Goal: Information Seeking & Learning: Understand process/instructions

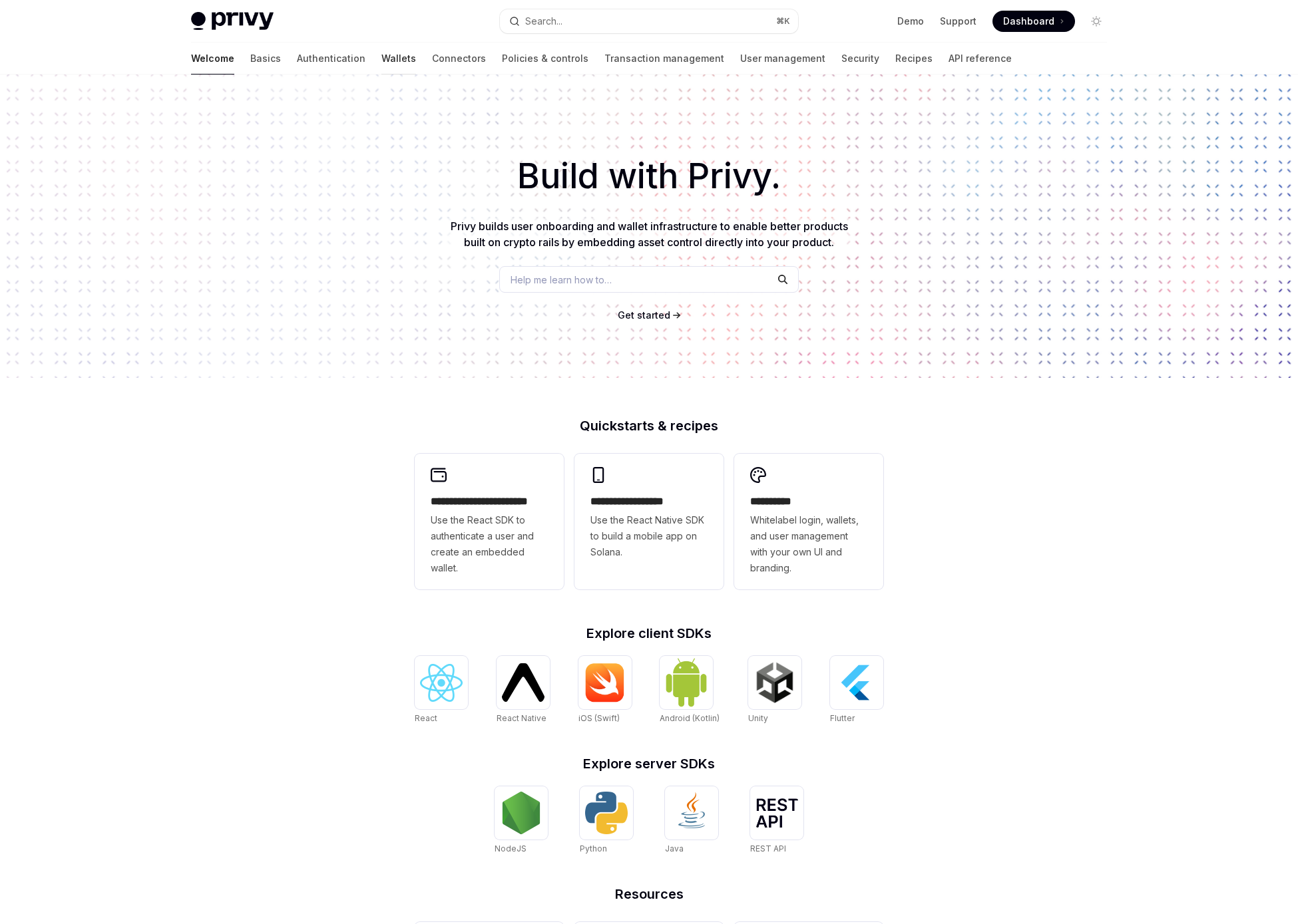
click at [381, 59] on link "Wallets" at bounding box center [398, 58] width 35 height 32
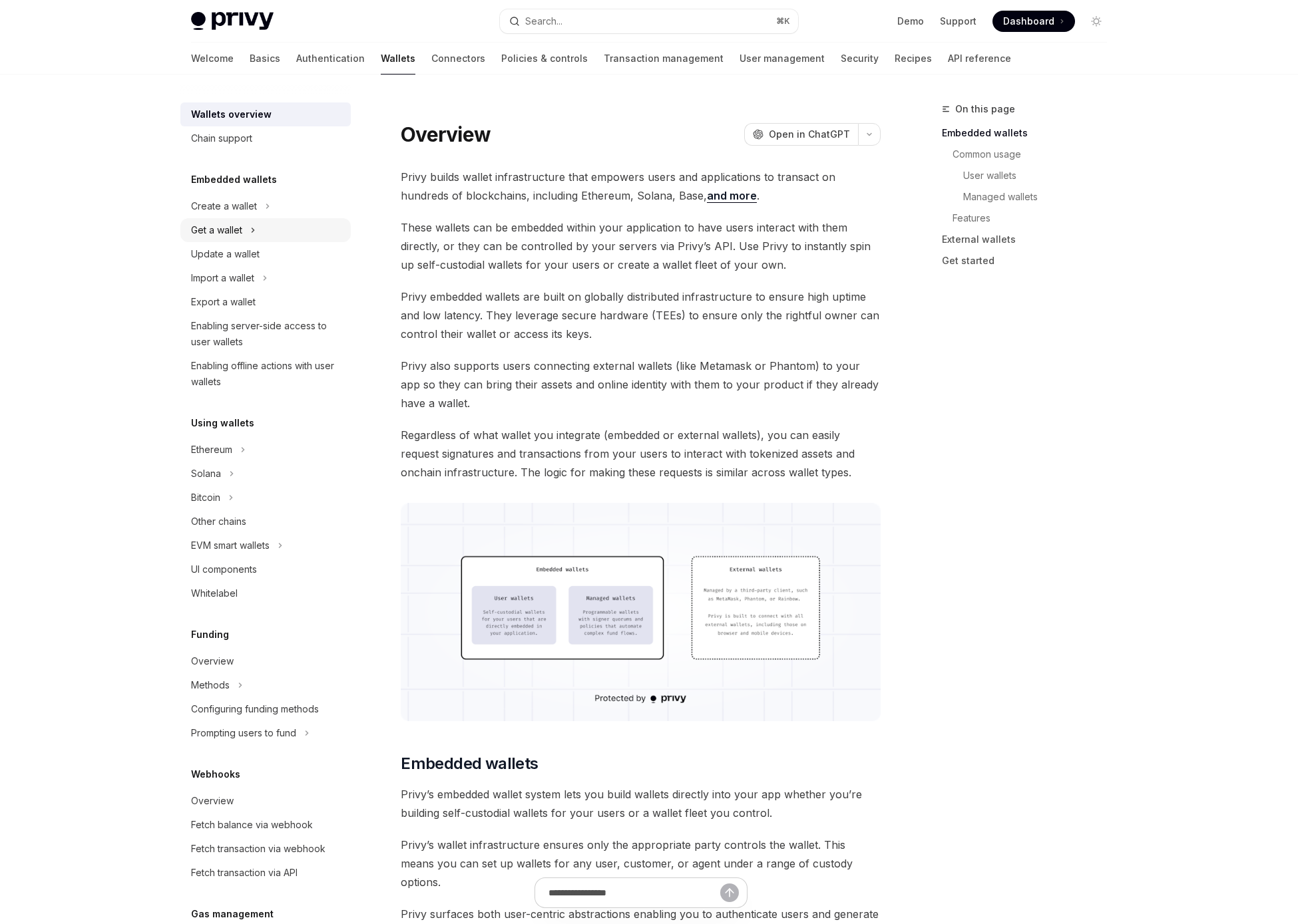
click at [211, 235] on div "Get a wallet" at bounding box center [216, 230] width 52 height 16
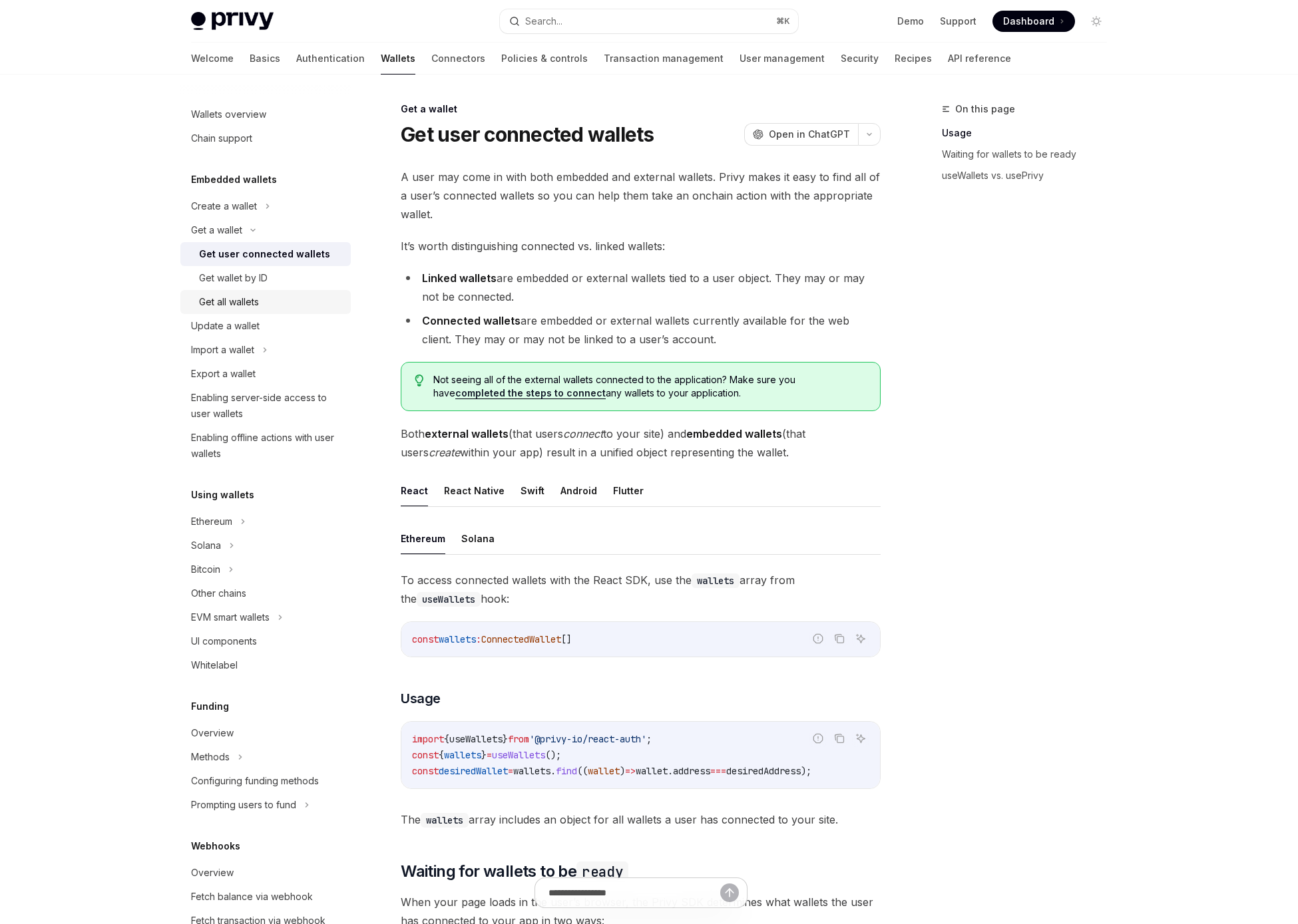
click at [255, 291] on link "Get all wallets" at bounding box center [266, 301] width 171 height 24
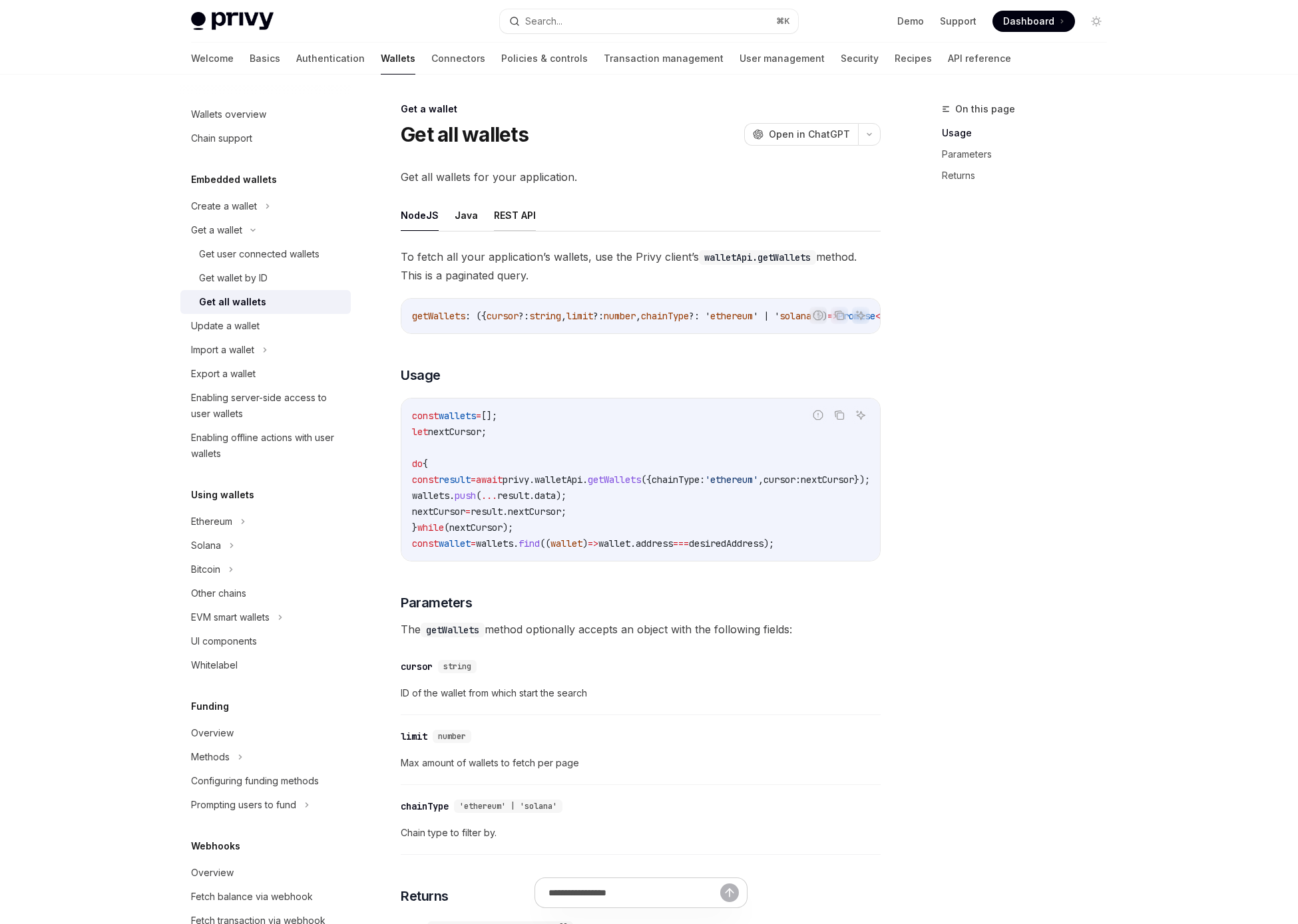
click at [494, 220] on button "REST API" at bounding box center [514, 215] width 42 height 32
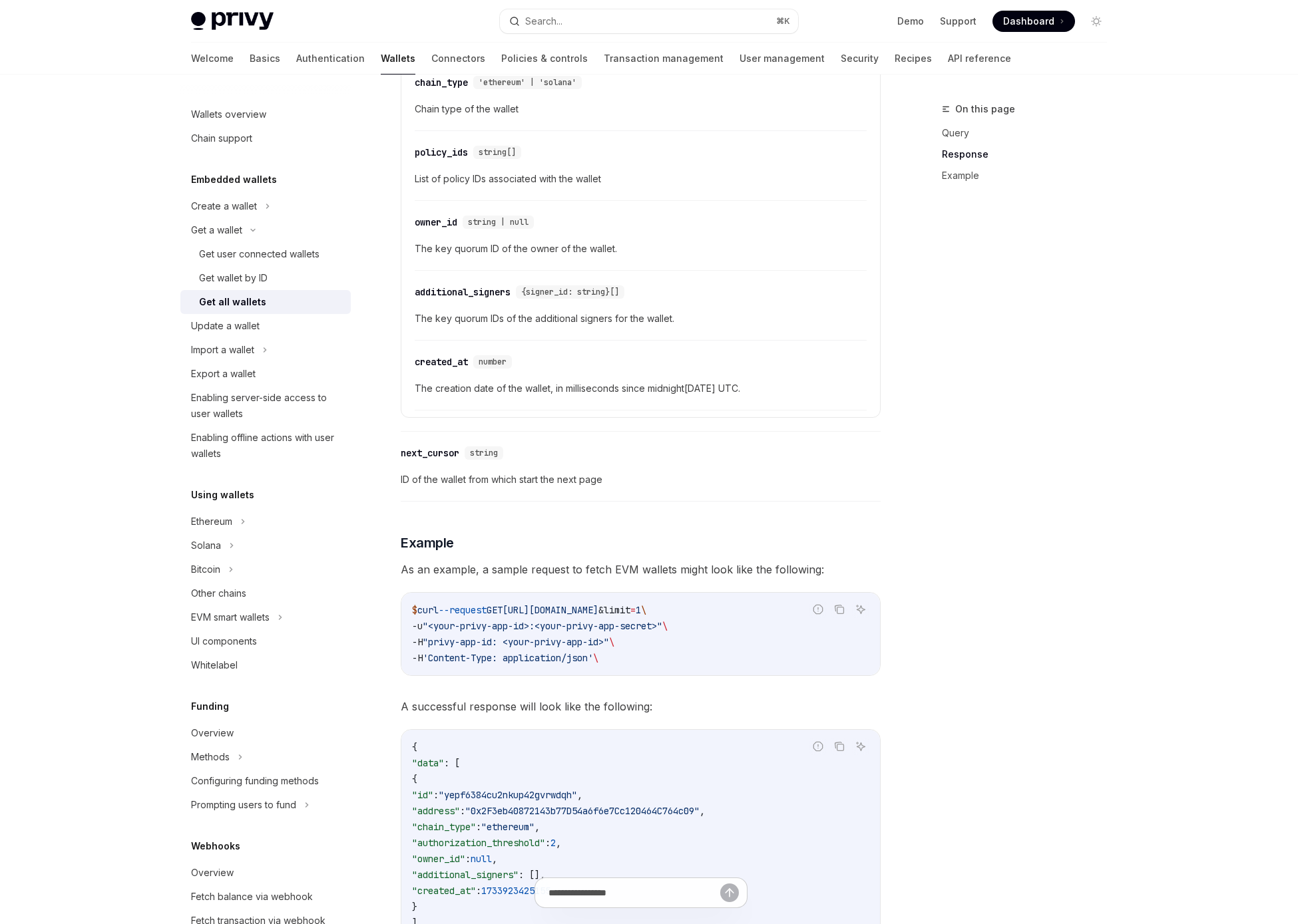
scroll to position [973, 0]
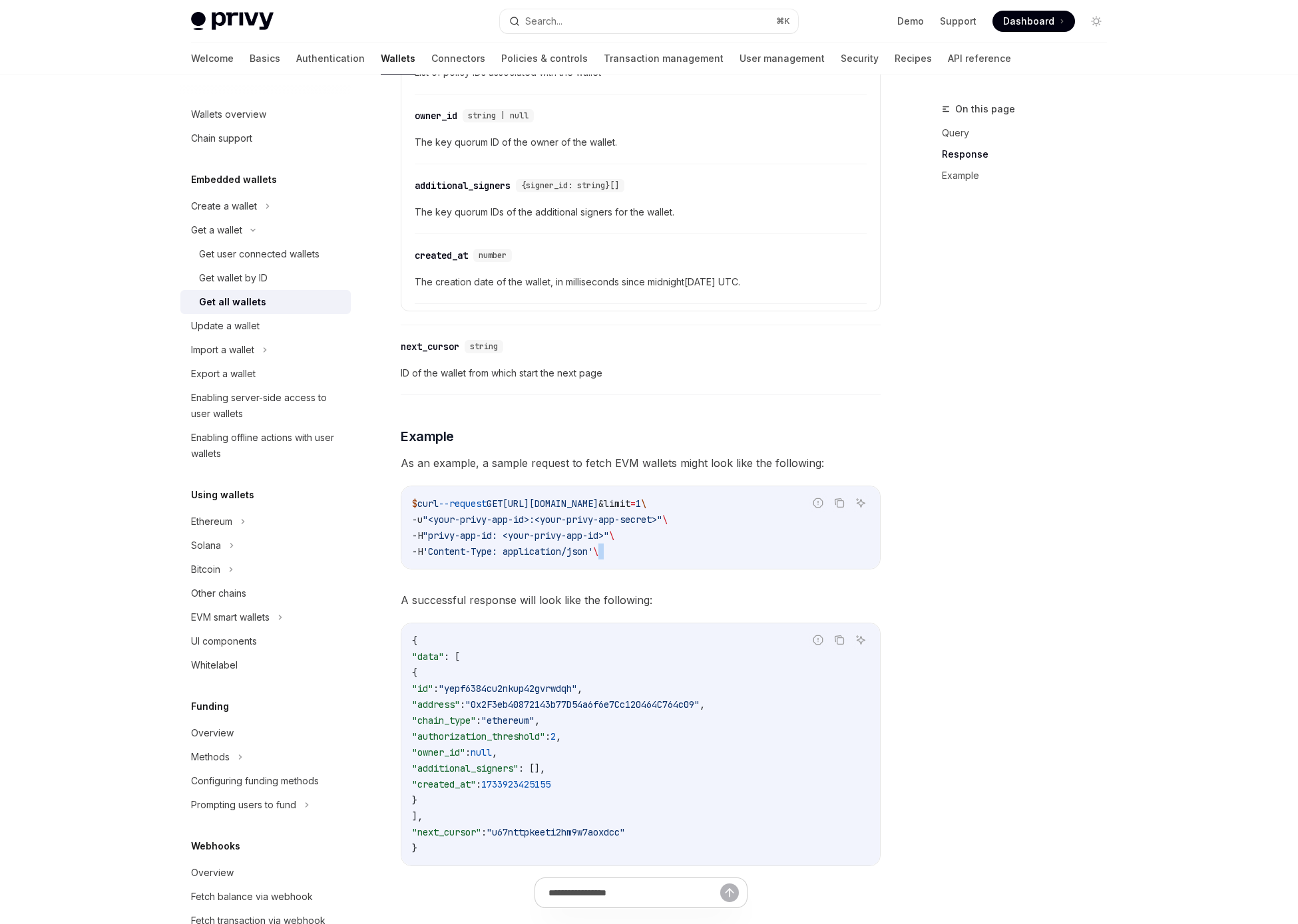
drag, startPoint x: 715, startPoint y: 573, endPoint x: 837, endPoint y: 577, distance: 122.1
click at [837, 577] on div "**********" at bounding box center [641, 81] width 480 height 1614
click at [259, 259] on div "Get user connected wallets" at bounding box center [259, 254] width 121 height 16
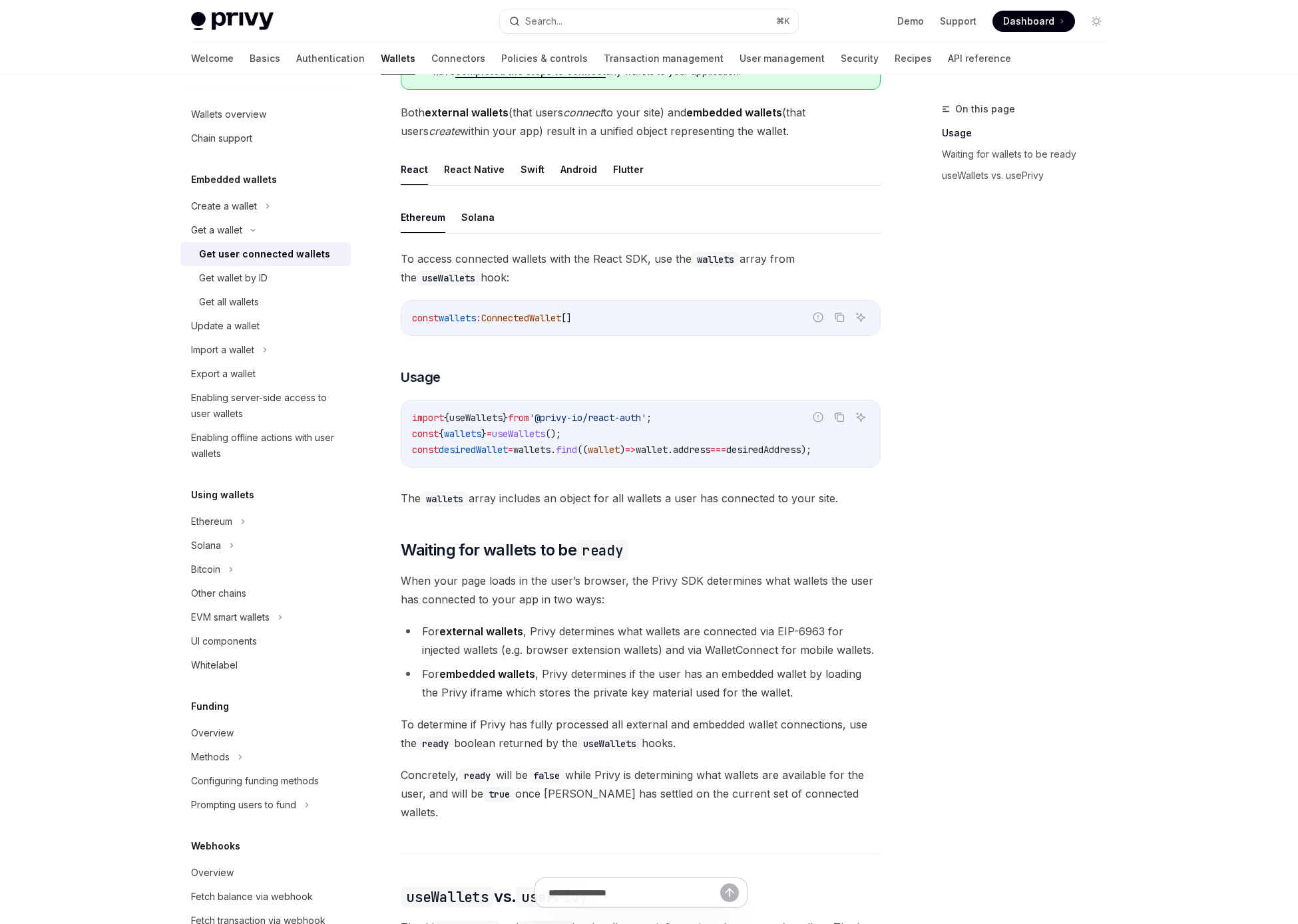
scroll to position [347, 0]
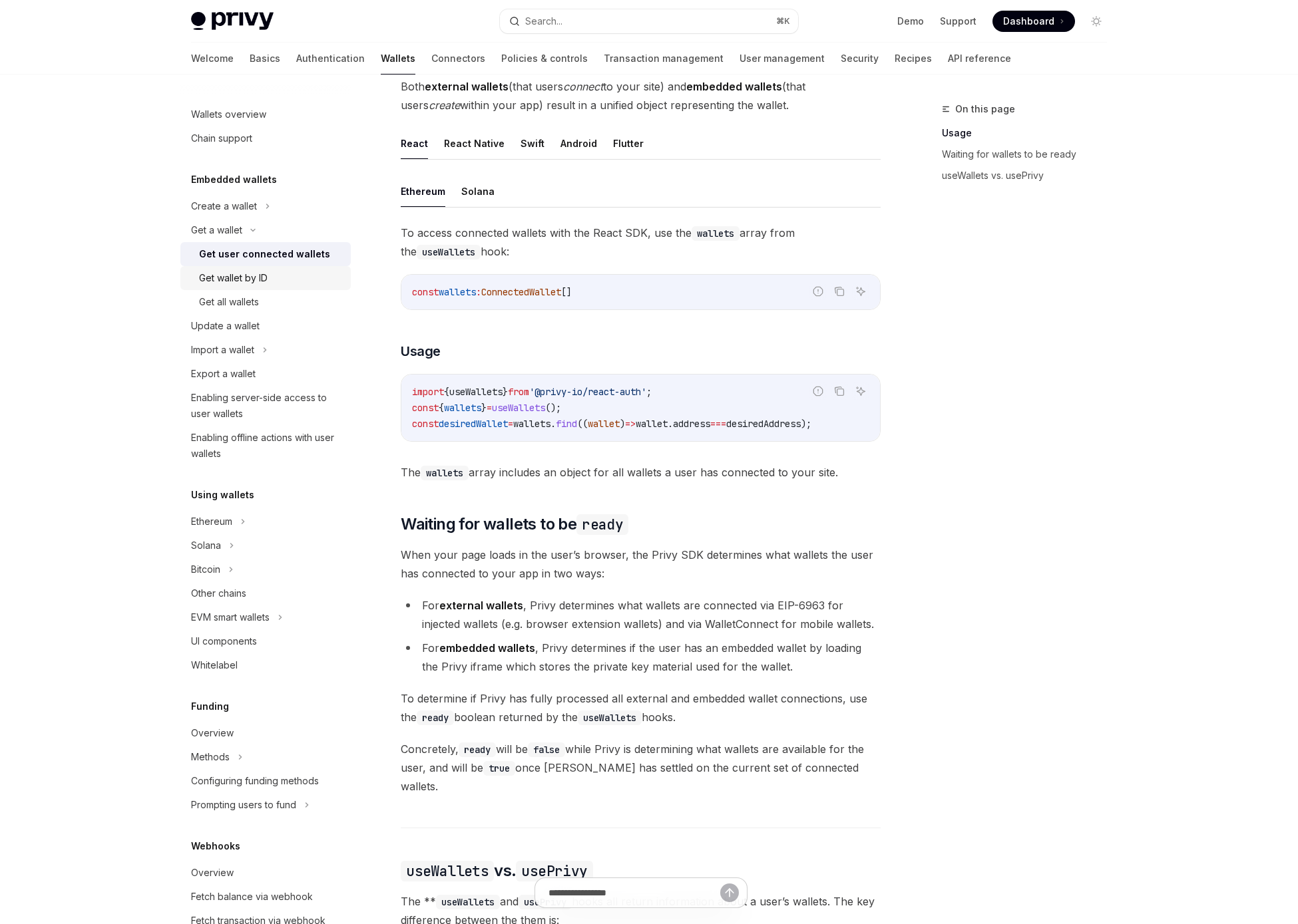
click at [265, 285] on div "Get wallet by ID" at bounding box center [233, 278] width 68 height 16
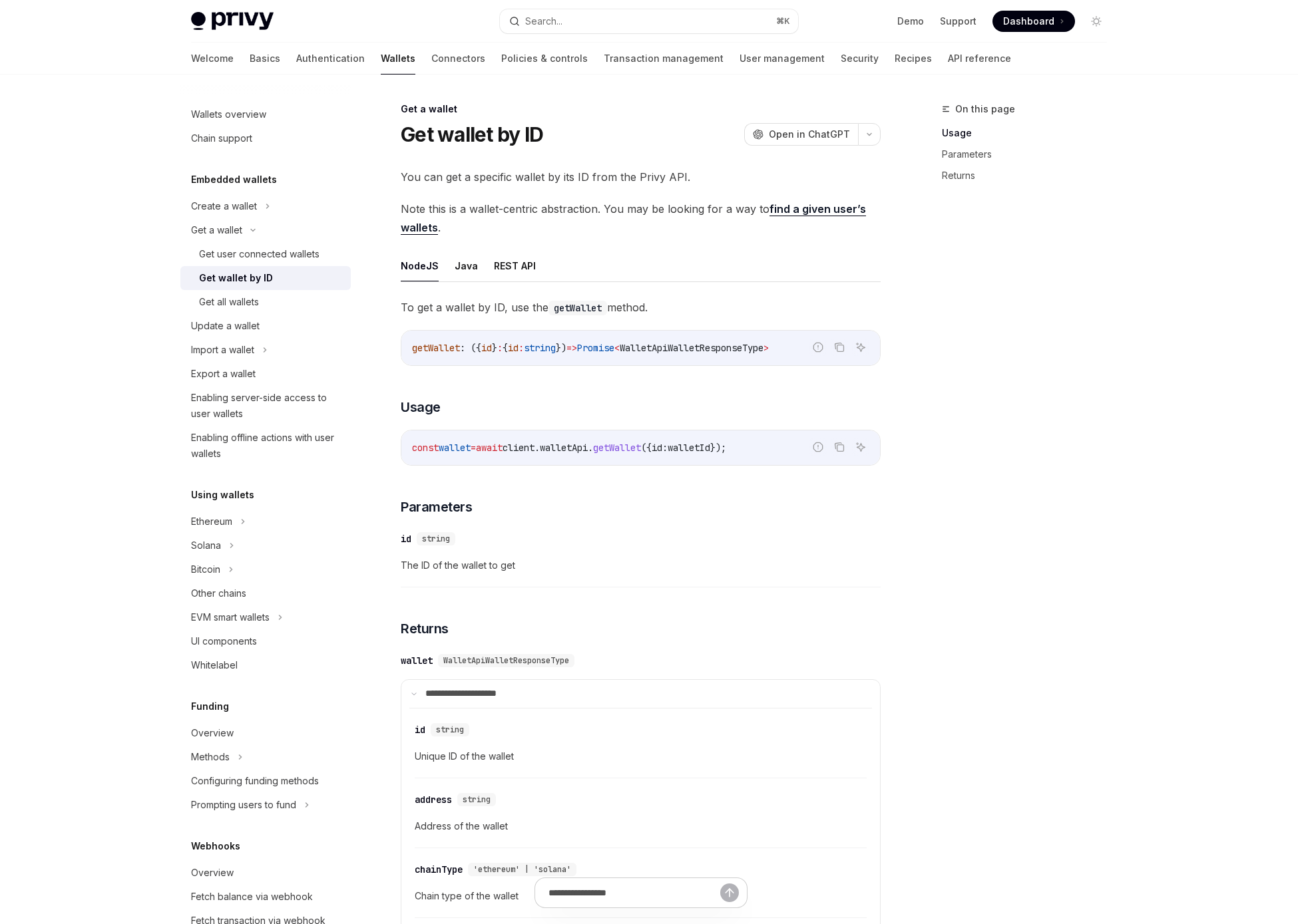
click at [807, 211] on link "find a given user’s wallets" at bounding box center [633, 218] width 465 height 32
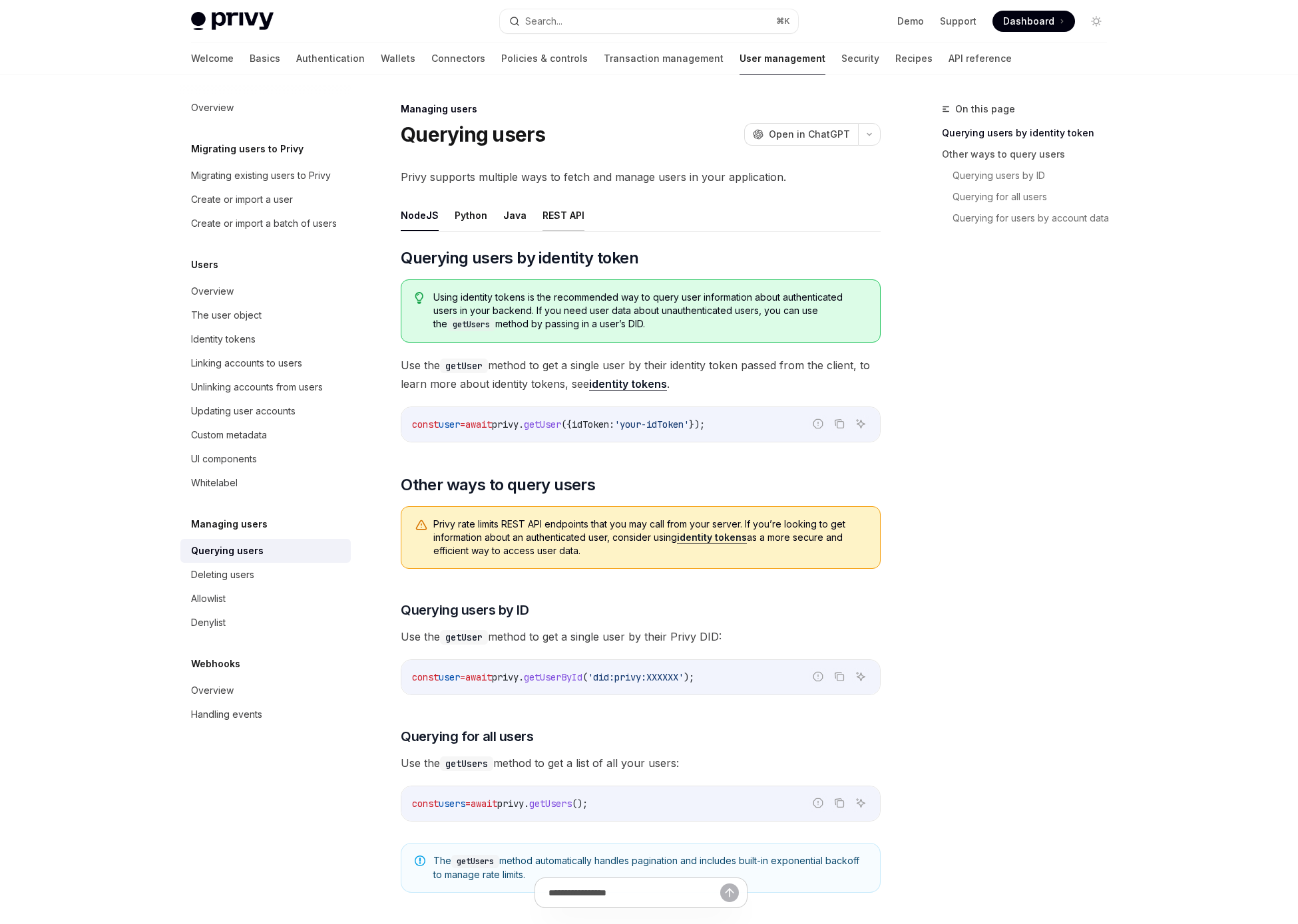
click at [552, 208] on button "REST API" at bounding box center [563, 215] width 42 height 32
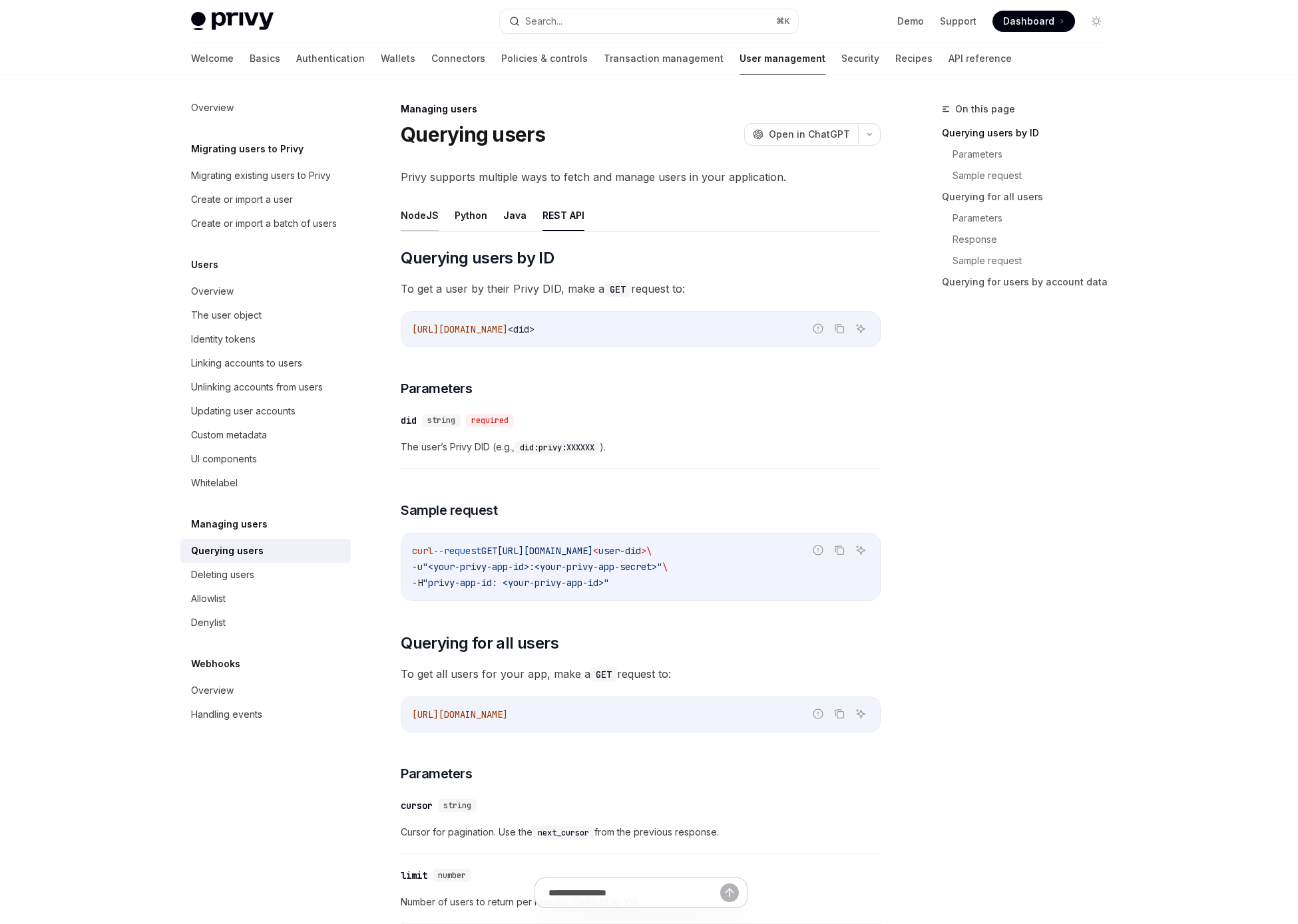
click at [422, 213] on button "NodeJS" at bounding box center [419, 215] width 38 height 32
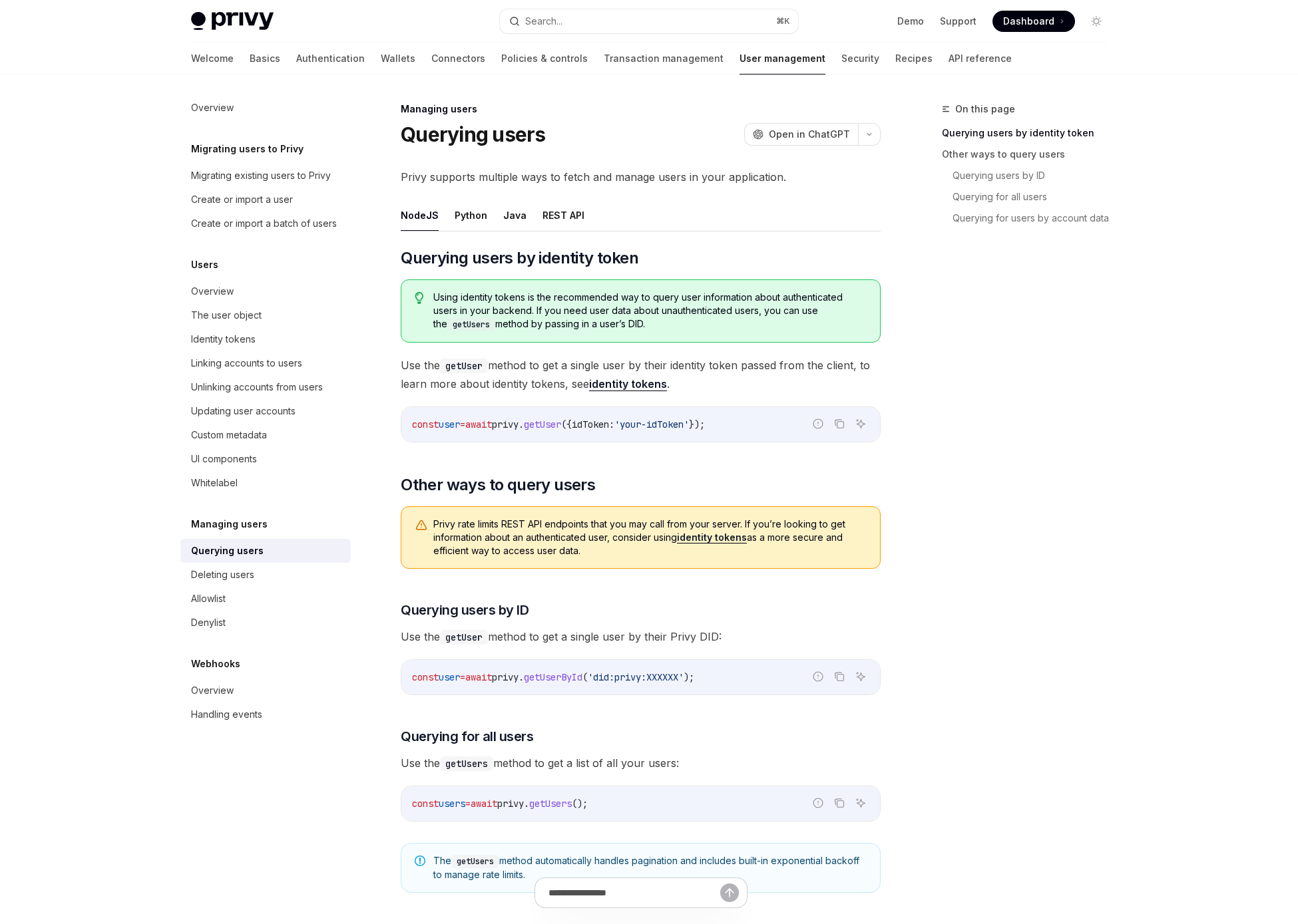
click at [518, 425] on span "privy" at bounding box center [505, 424] width 27 height 12
click at [556, 675] on span "getUserById" at bounding box center [553, 677] width 58 height 12
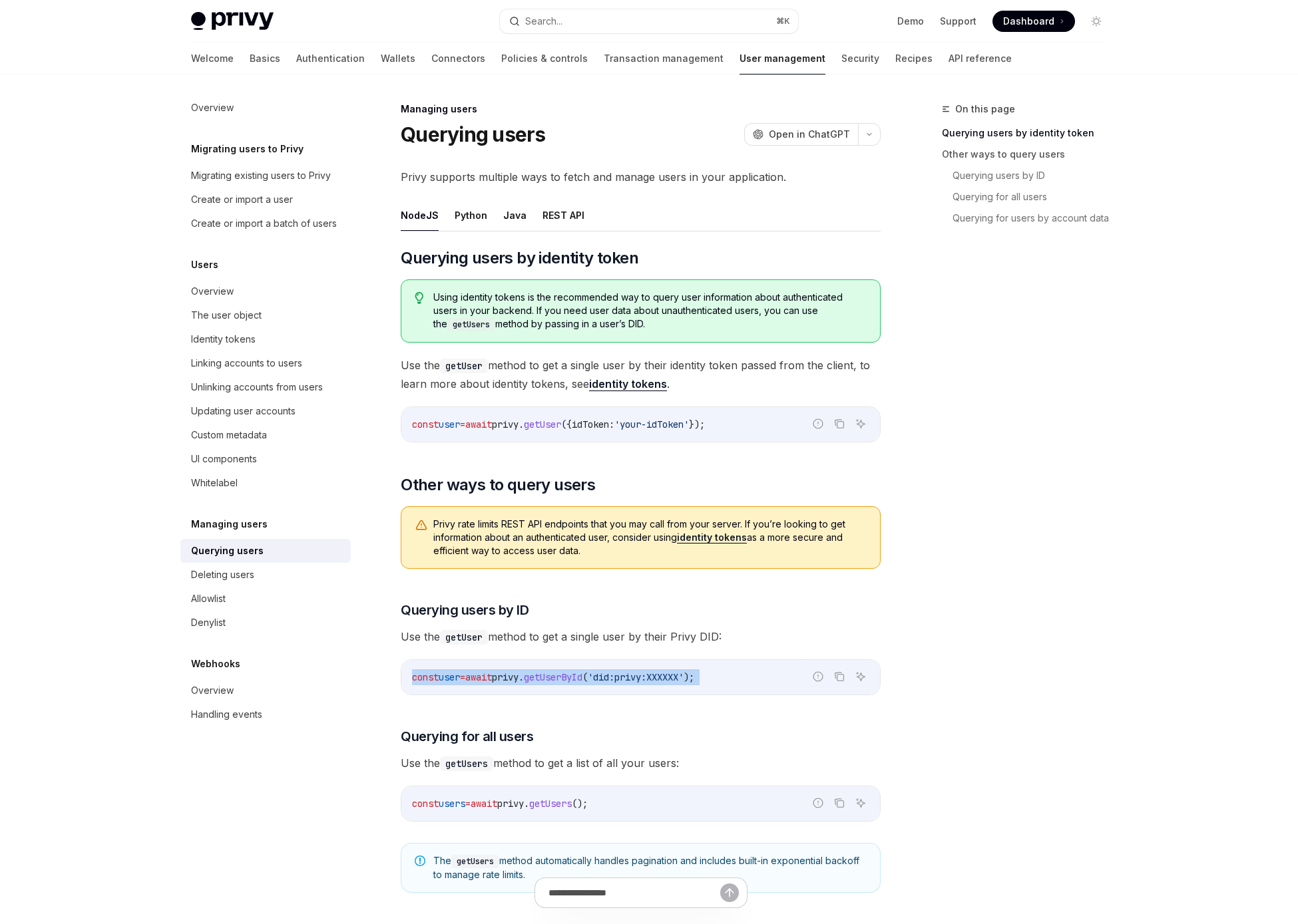
copy code "const user = await privy . getUserById ( 'did:privy:XXXXXX' );"
click at [243, 292] on div "Overview" at bounding box center [266, 291] width 151 height 16
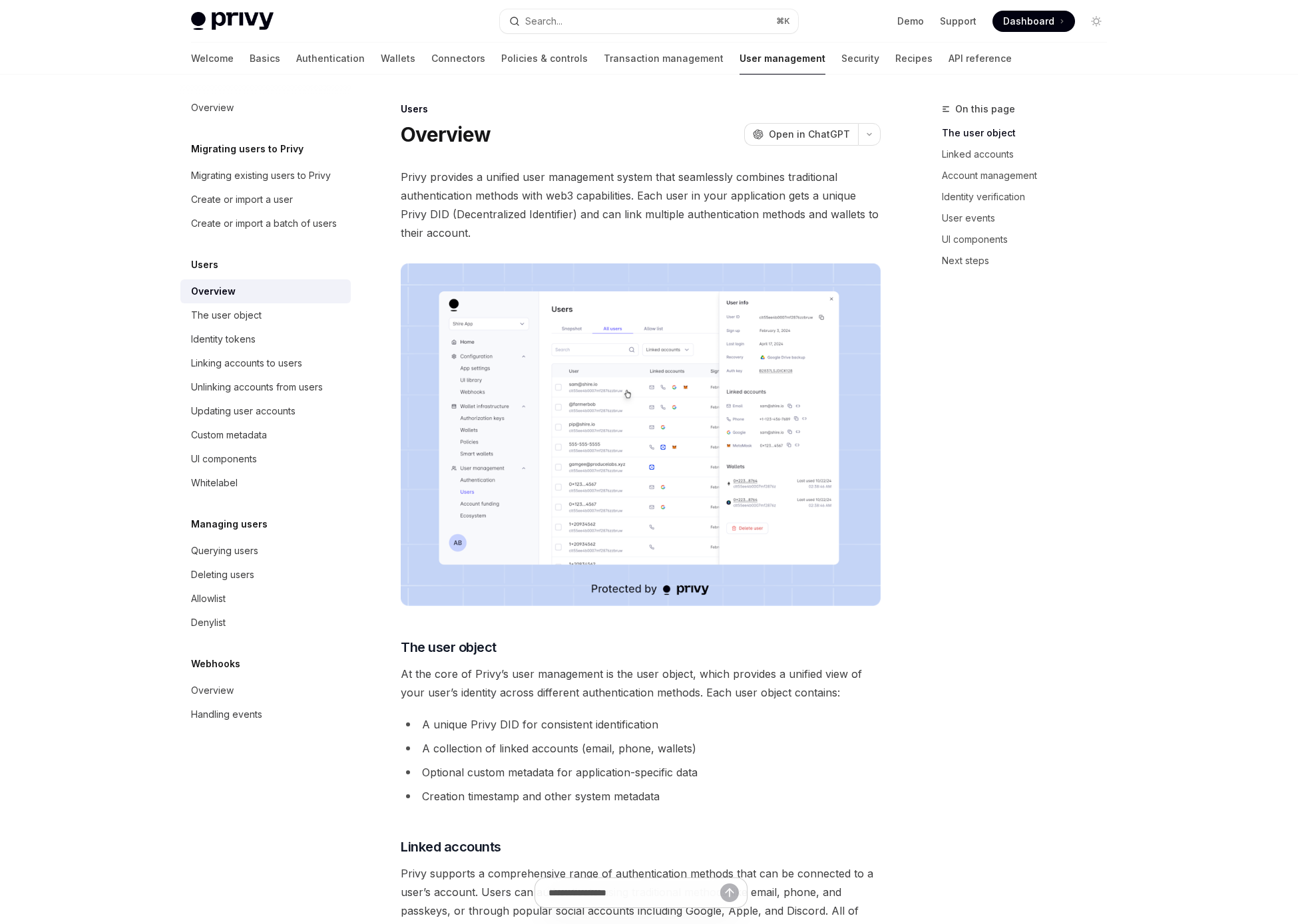
type textarea "*"
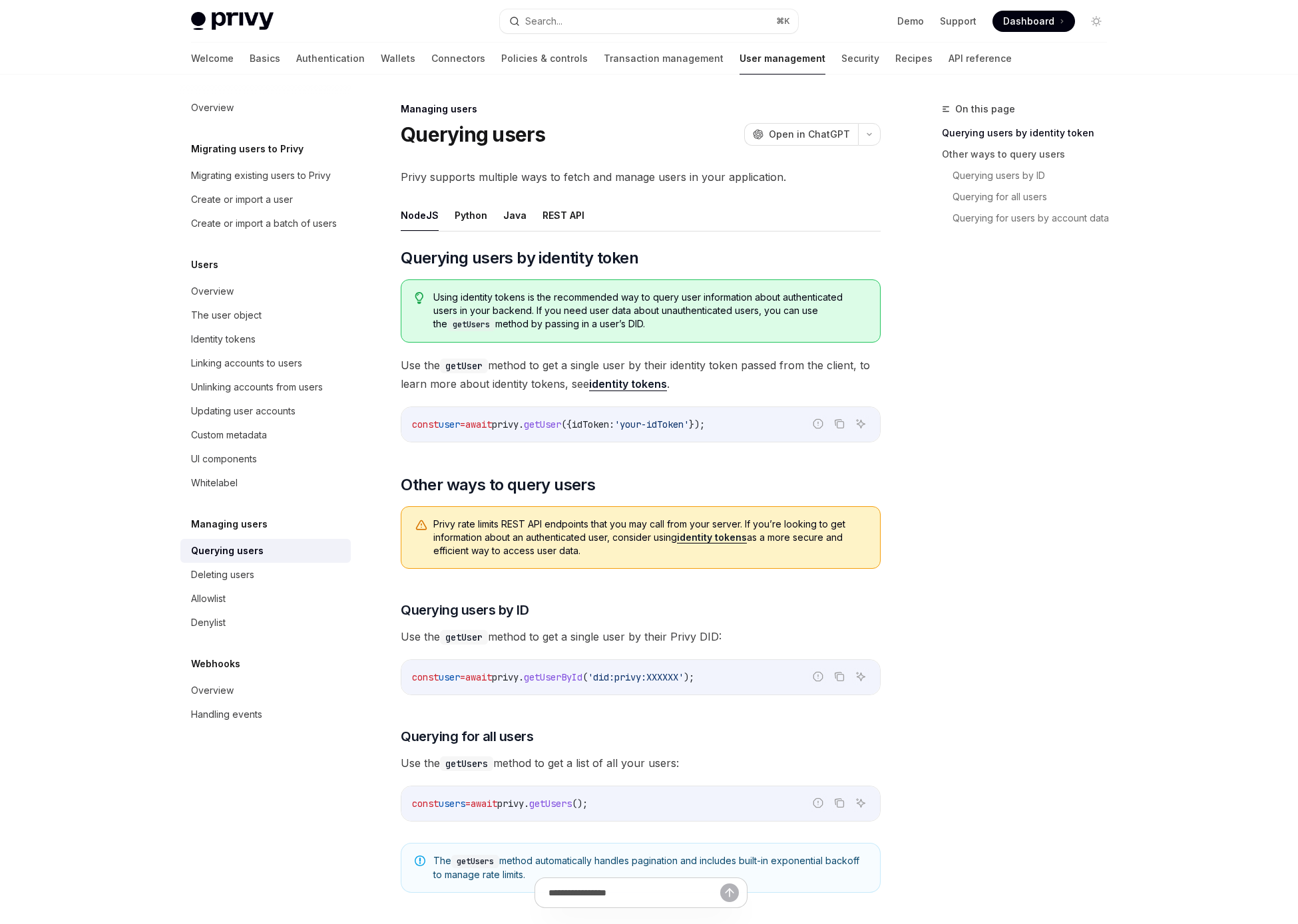
click at [1083, 449] on div "On this page Querying users by identity token Other ways to query users Queryin…" at bounding box center [1016, 513] width 202 height 823
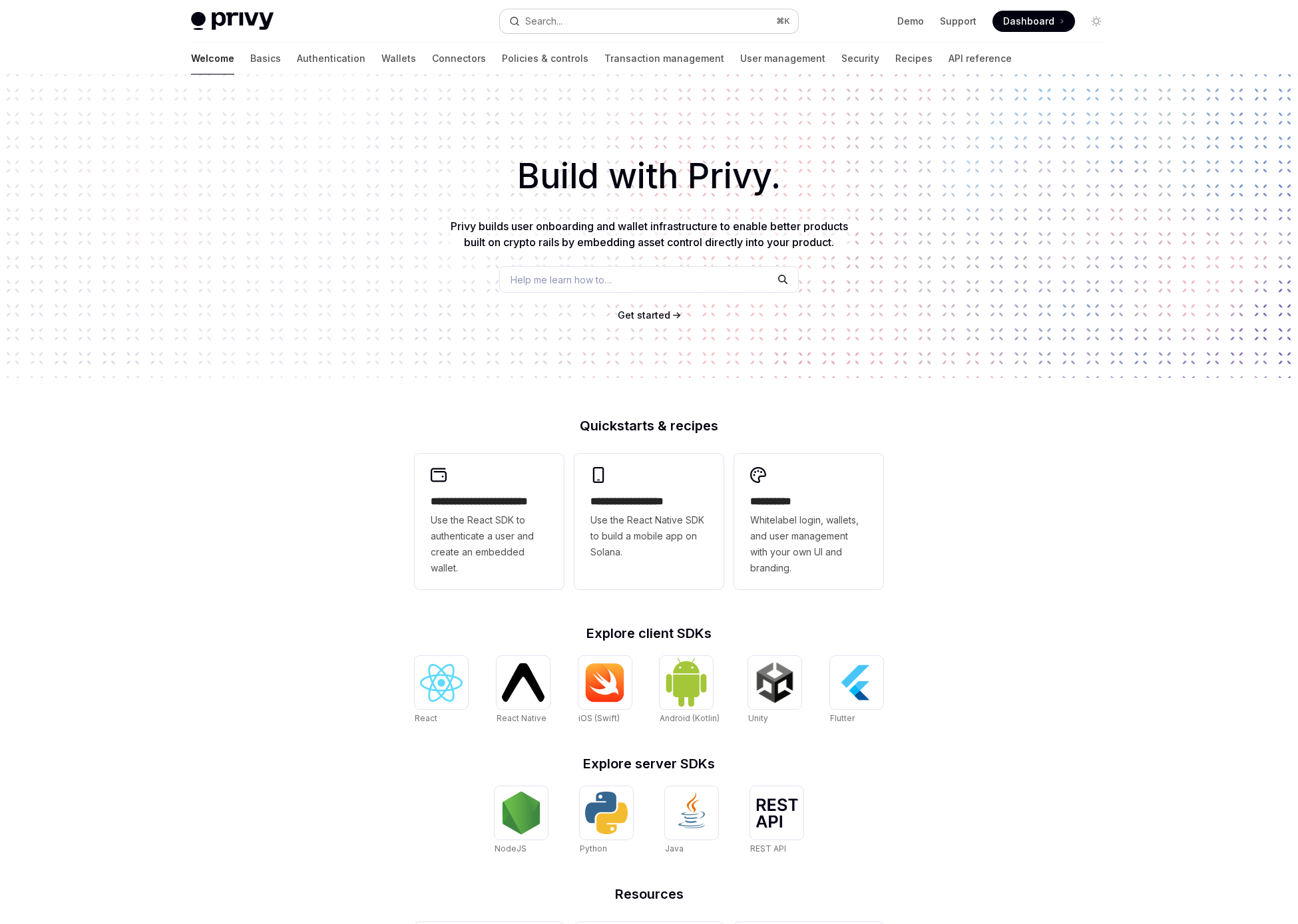
click at [670, 25] on button "Search... ⌘ K" at bounding box center [649, 21] width 298 height 24
click at [1270, 353] on div "Build with Privy. Privy builds user onboarding and wallet infrastructure to ena…" at bounding box center [649, 226] width 1298 height 304
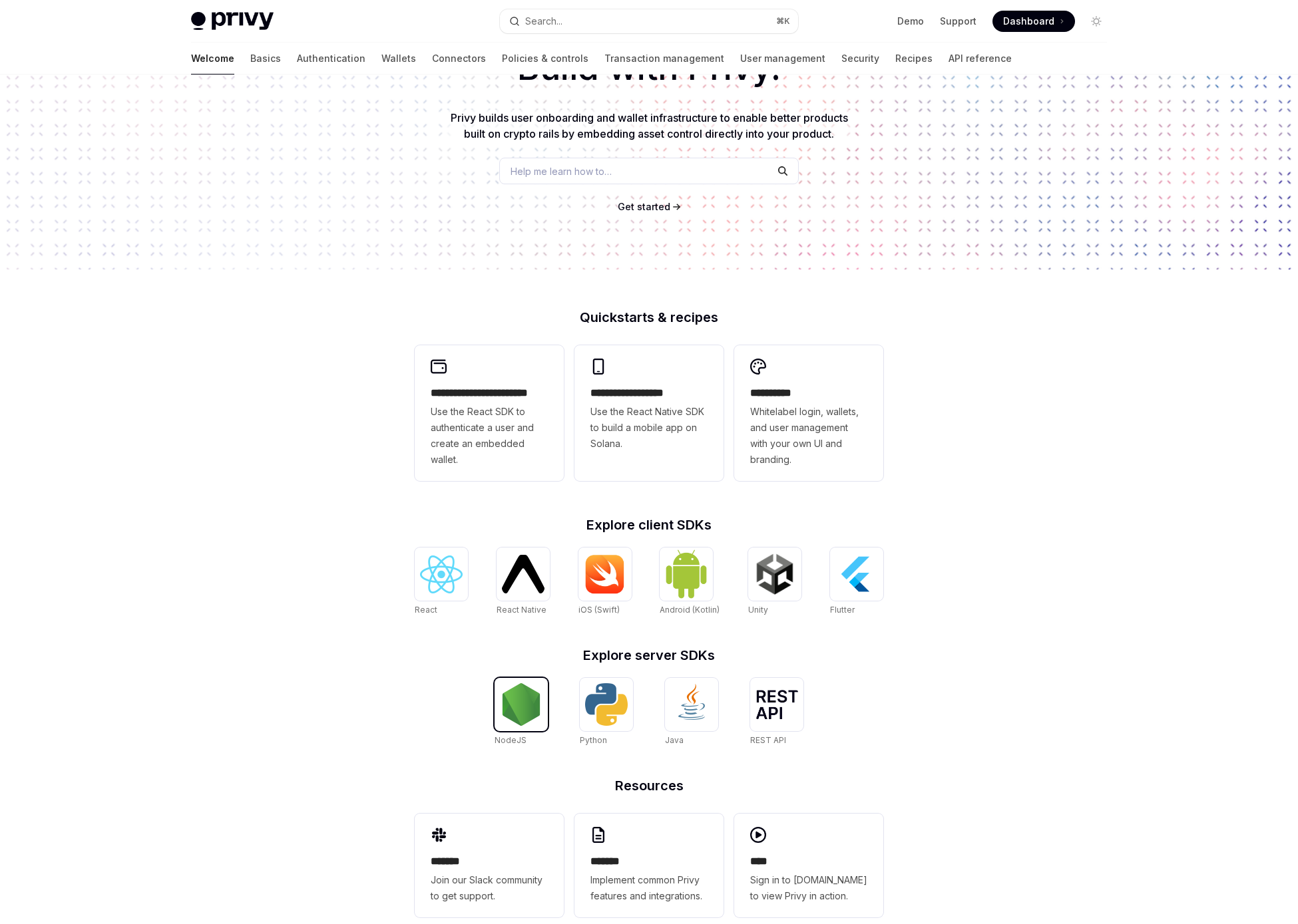
click at [522, 707] on img at bounding box center [521, 704] width 42 height 42
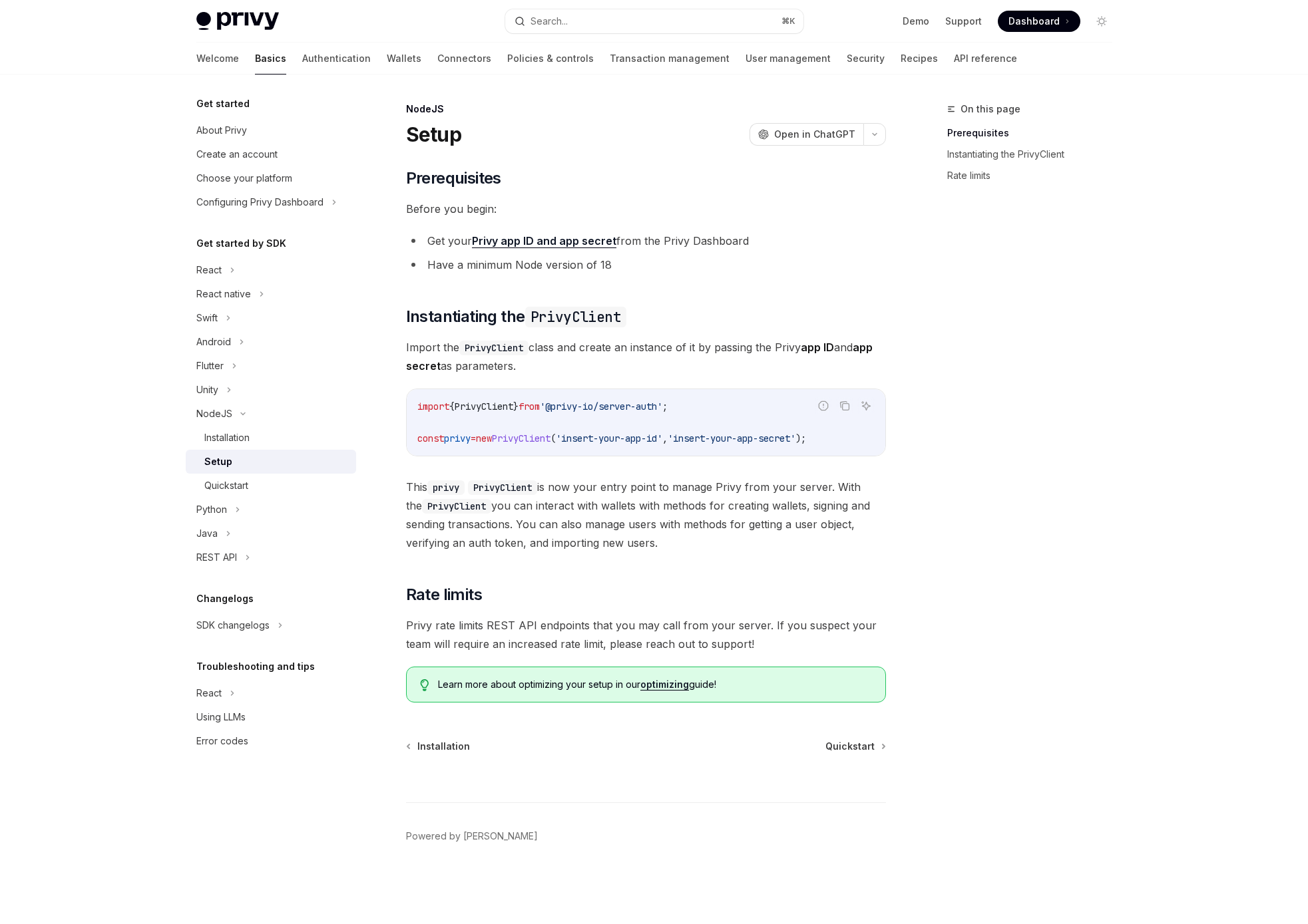
click at [518, 408] on span "}" at bounding box center [515, 407] width 5 height 12
copy code "import { PrivyClient } from '@privy-io/server-auth' ;"
type textarea "*"
